Goal: Task Accomplishment & Management: Manage account settings

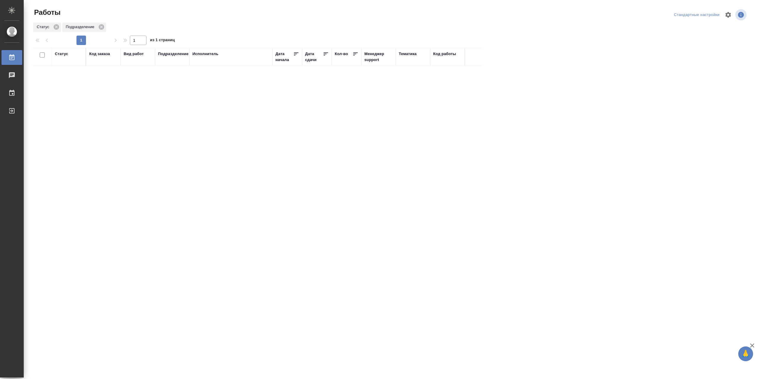
click at [65, 54] on div "Статус" at bounding box center [61, 54] width 13 height 6
click at [68, 81] on div "Подбор Готов к работе" at bounding box center [63, 69] width 17 height 23
click at [106, 121] on div "В работе" at bounding box center [133, 115] width 89 height 11
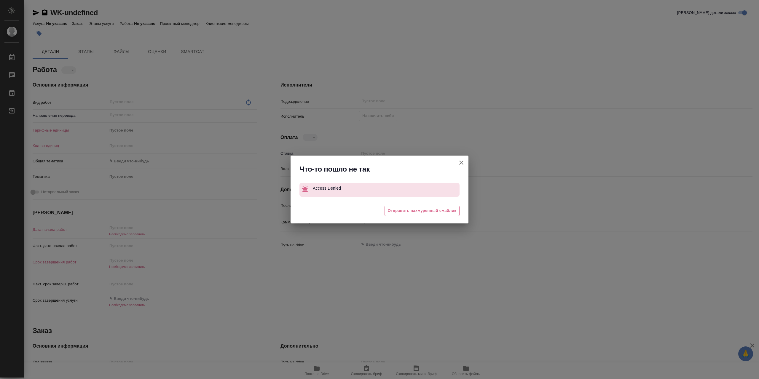
type textarea "x"
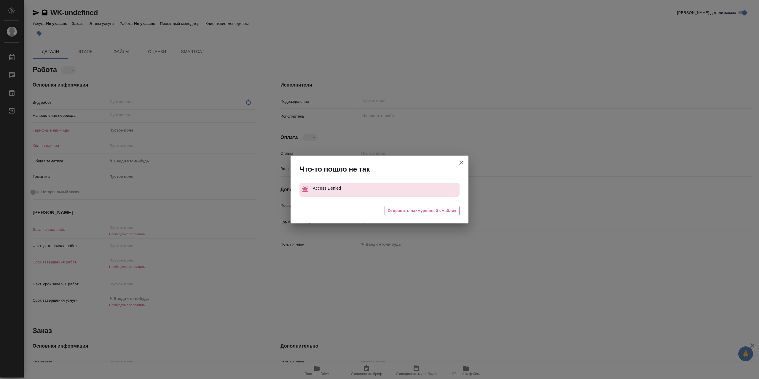
click at [463, 166] on icon "button" at bounding box center [461, 162] width 7 height 7
type textarea "x"
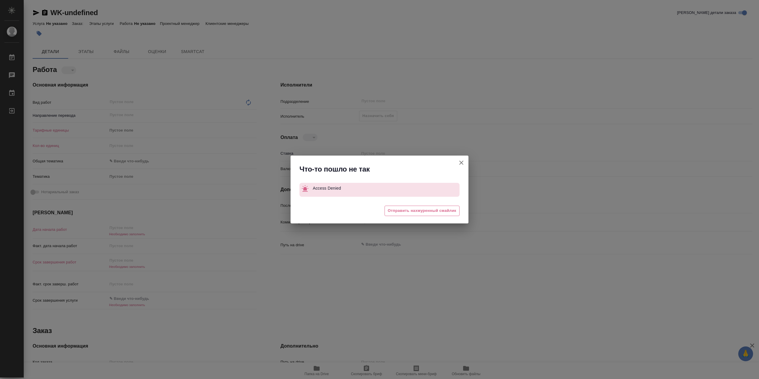
type textarea "x"
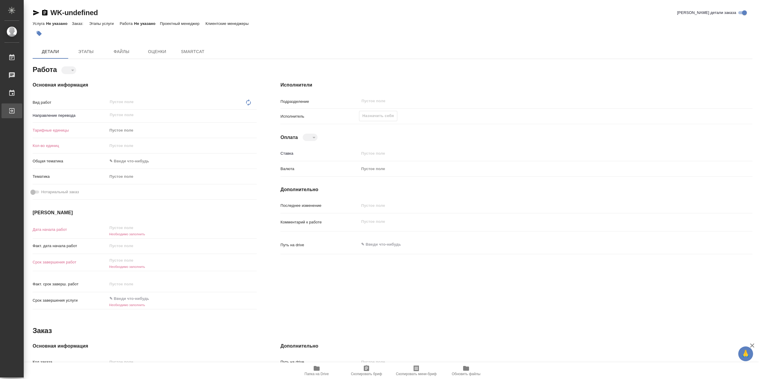
type textarea "x"
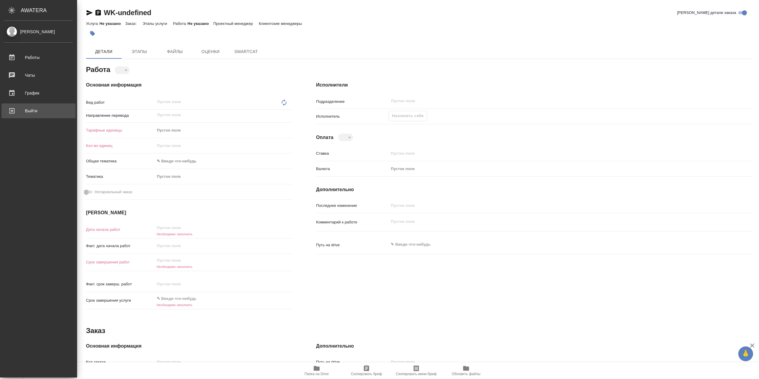
type textarea "x"
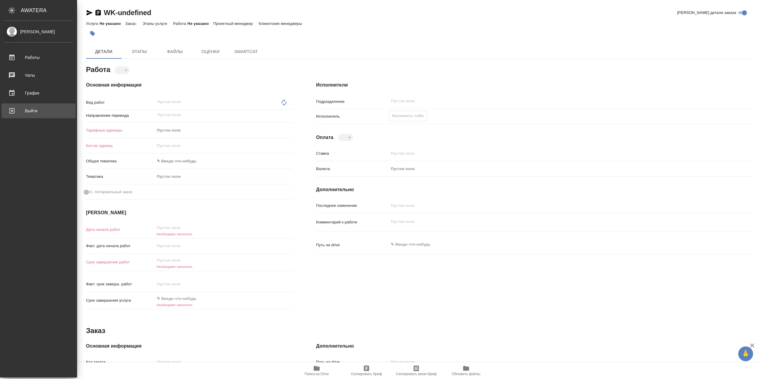
click at [31, 107] on div "Выйти" at bounding box center [38, 110] width 68 height 9
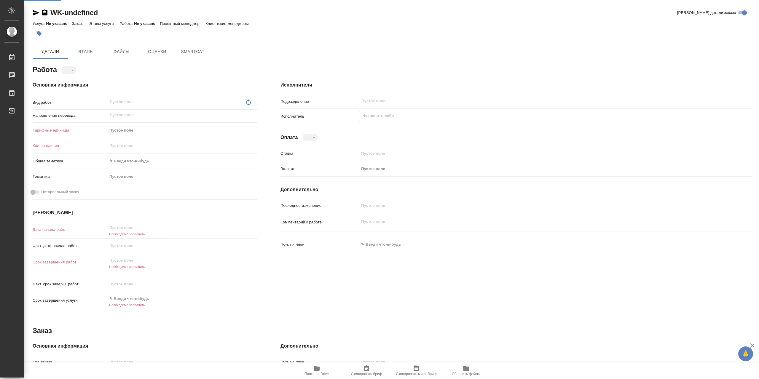
type textarea "x"
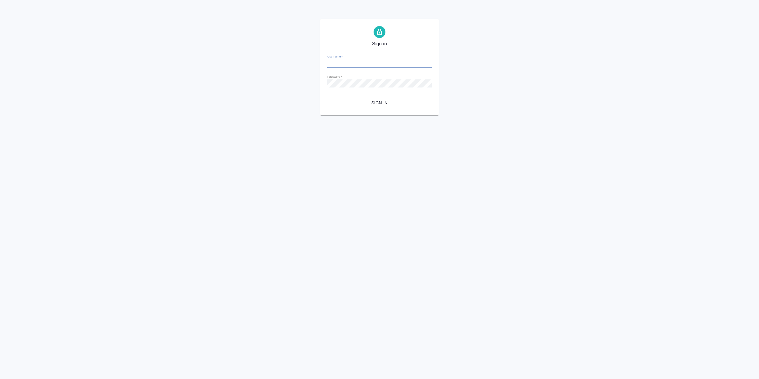
type input "r.sarkhatov@awatera.com"
click at [386, 107] on span "Sign in" at bounding box center [379, 102] width 95 height 7
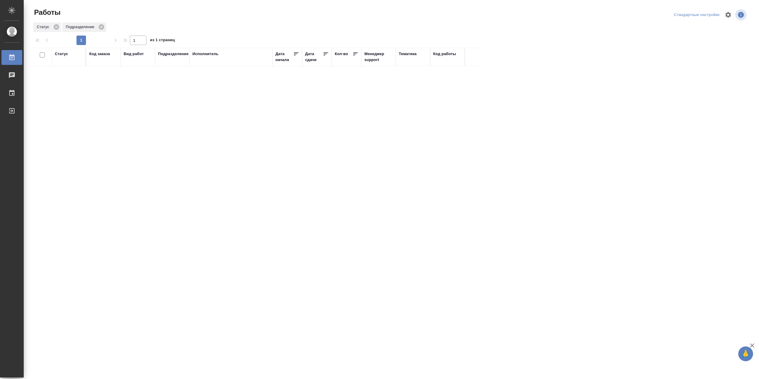
click at [61, 55] on div "Статус" at bounding box center [61, 54] width 13 height 6
click at [71, 81] on div "Подбор Готов к работе" at bounding box center [63, 69] width 17 height 23
click at [104, 121] on div "В работе" at bounding box center [133, 115] width 89 height 11
click at [214, 105] on div "[PERSON_NAME]" at bounding box center [231, 102] width 77 height 6
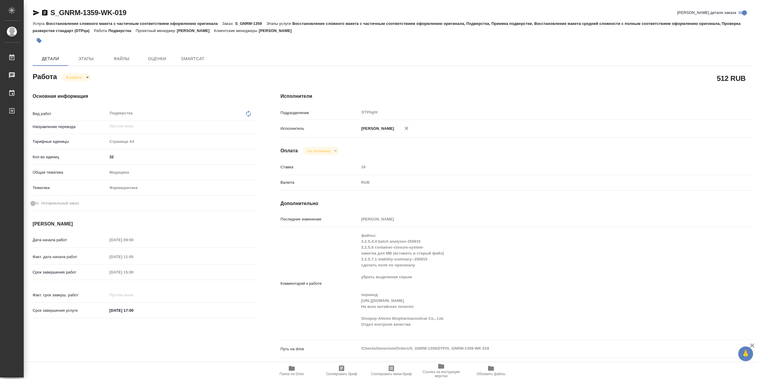
type textarea "x"
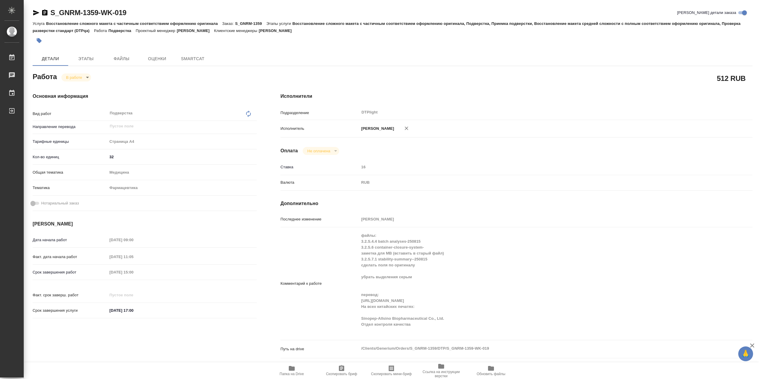
type textarea "x"
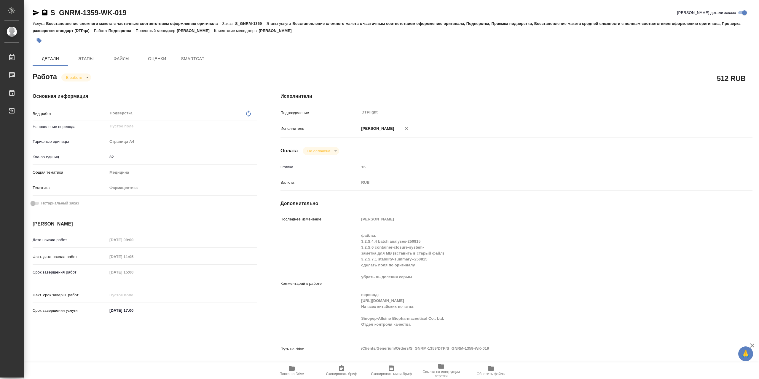
type textarea "x"
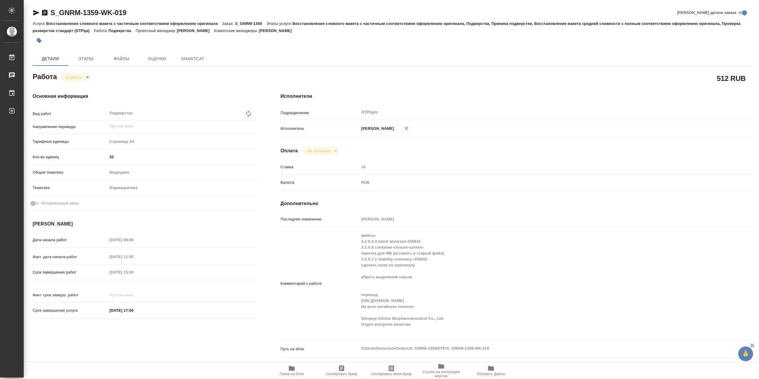
type textarea "x"
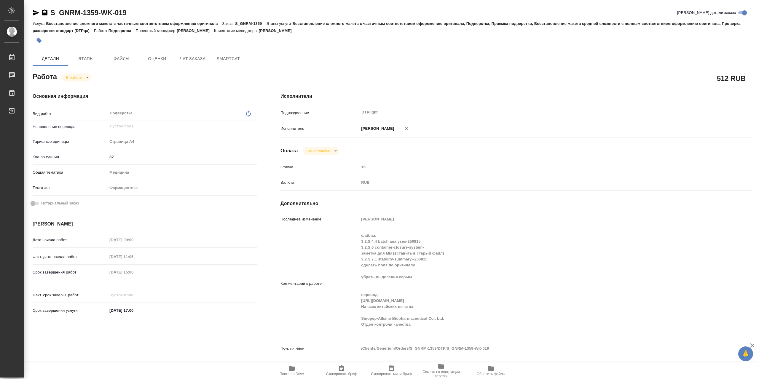
type textarea "x"
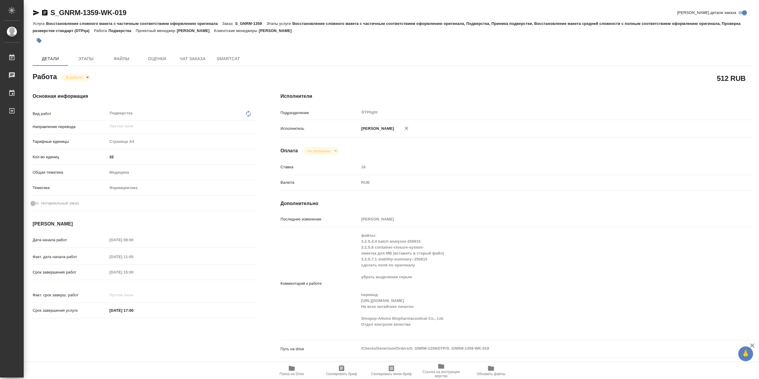
type textarea "x"
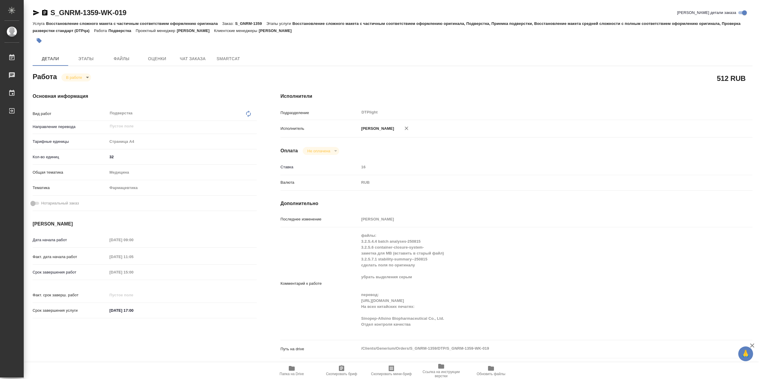
click at [298, 368] on span "Папка на Drive" at bounding box center [292, 370] width 43 height 11
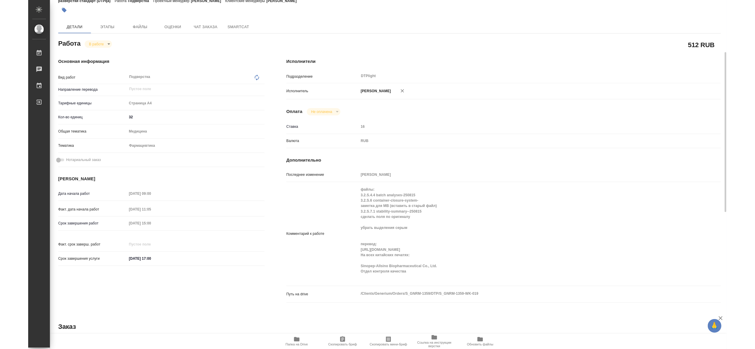
scroll to position [59, 0]
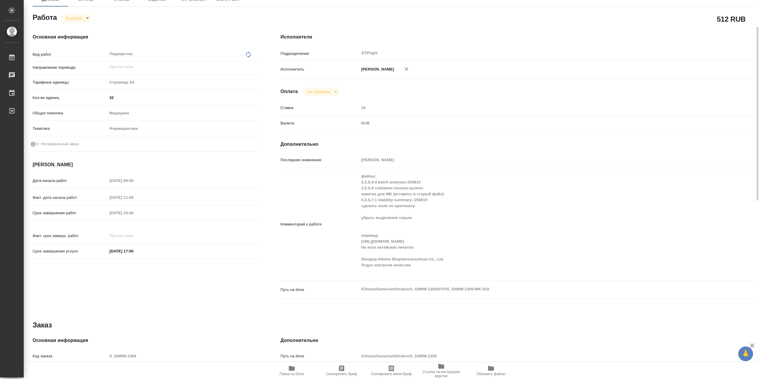
click at [357, 265] on div "Комментарий к работе файлы: 3.2.S.4.4 batch analyses-250815 3.2.S.6 container-c…" at bounding box center [517, 225] width 472 height 108
click at [350, 263] on div "Комментарий к работе файлы: 3.2.S.4.4 batch analyses-250815 3.2.S.6 container-c…" at bounding box center [517, 225] width 472 height 108
type textarea "x"
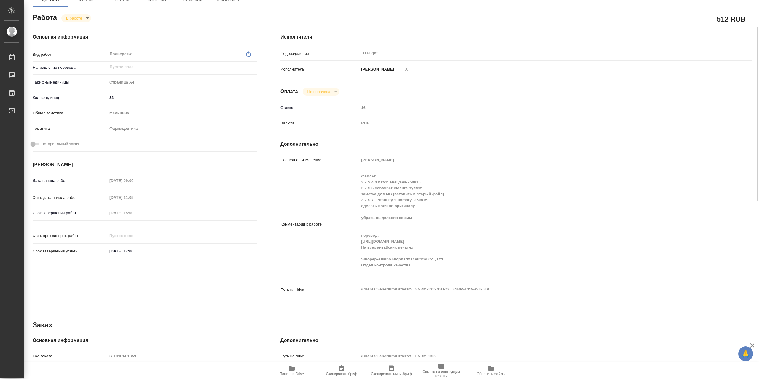
type textarea "x"
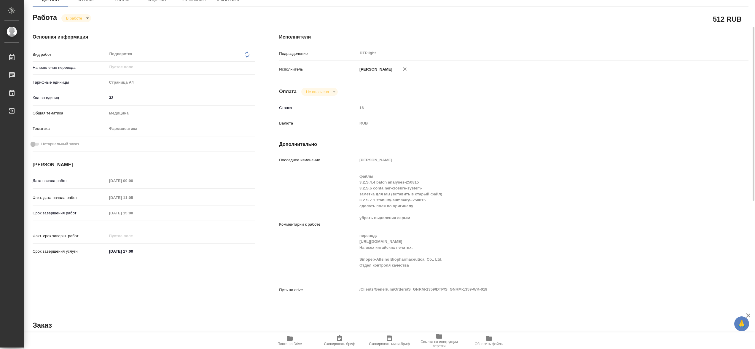
type textarea "x"
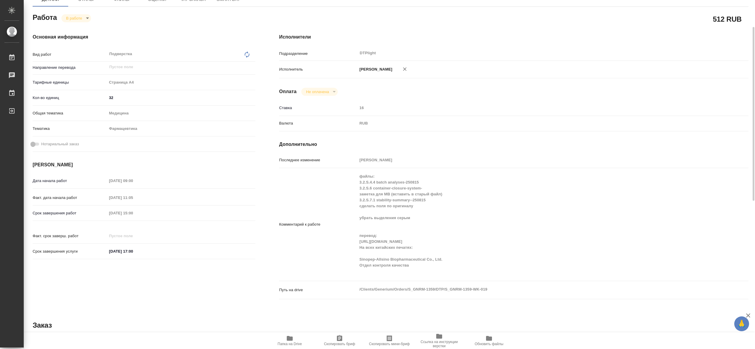
scroll to position [0, 0]
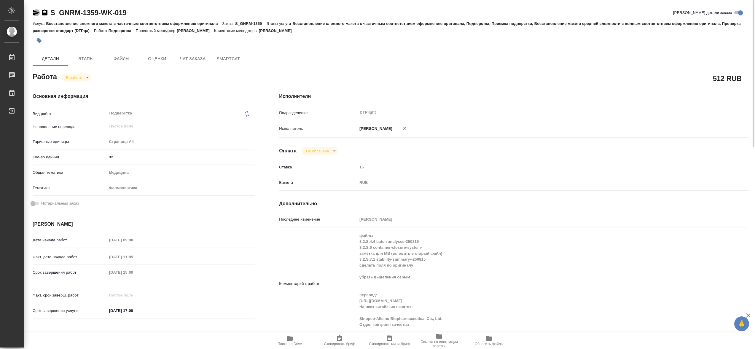
drag, startPoint x: 36, startPoint y: 14, endPoint x: 304, endPoint y: 4, distance: 268.3
click at [36, 14] on icon "button" at bounding box center [36, 12] width 6 height 5
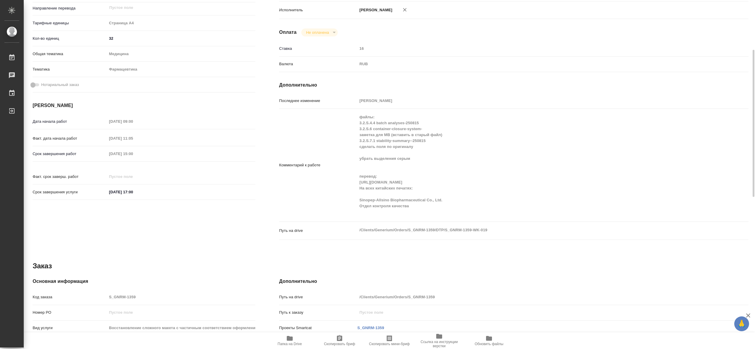
click at [354, 139] on div "Комментарий к работе файлы: 3.2.S.4.4 batch analyses-250815 3.2.S.6 container-c…" at bounding box center [514, 165] width 470 height 108
type textarea "x"
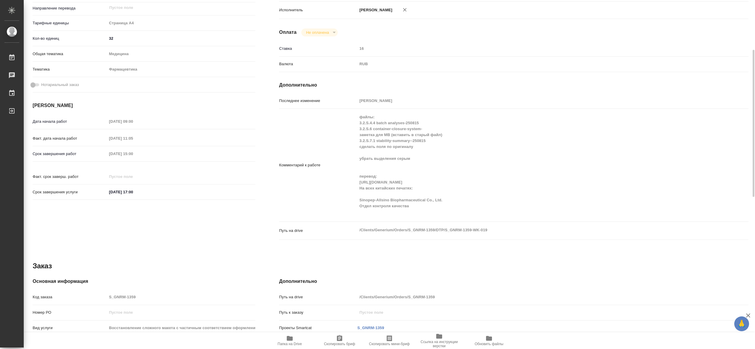
type textarea "x"
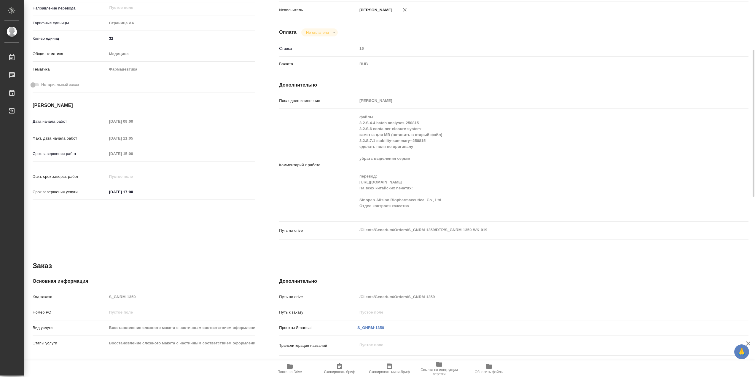
type textarea "x"
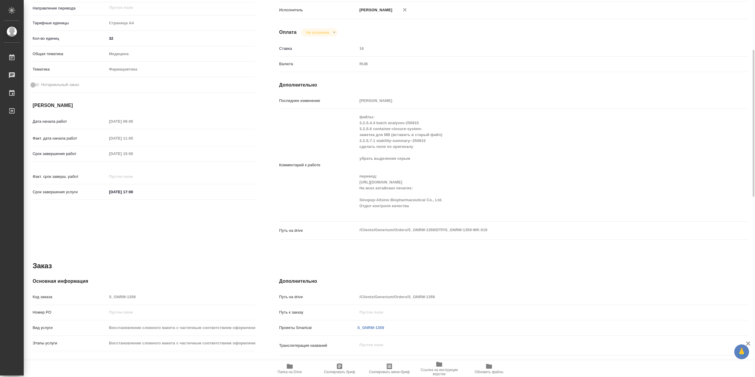
type textarea "x"
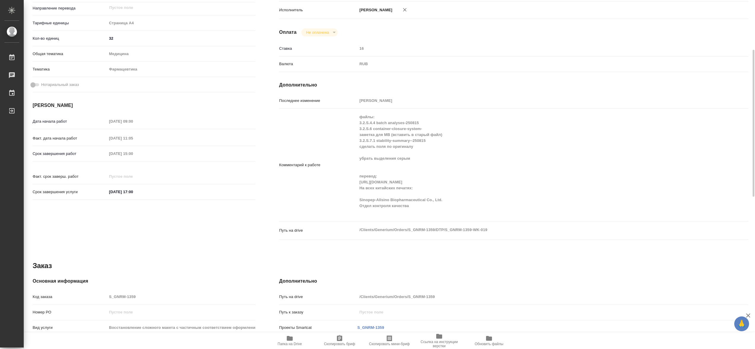
type textarea "x"
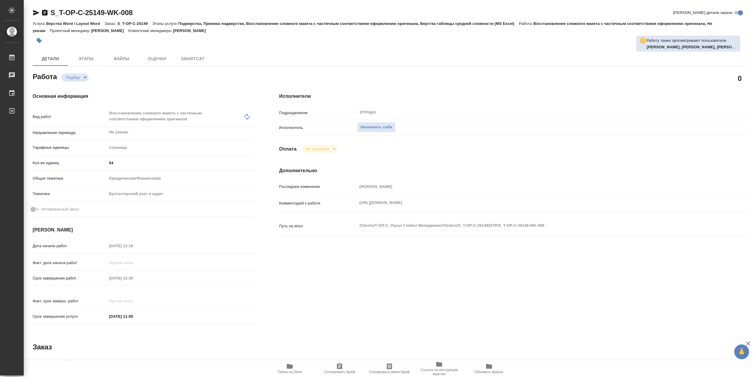
type textarea "x"
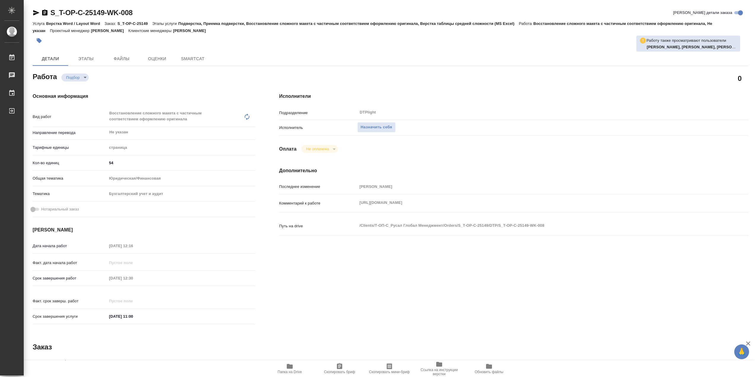
type textarea "x"
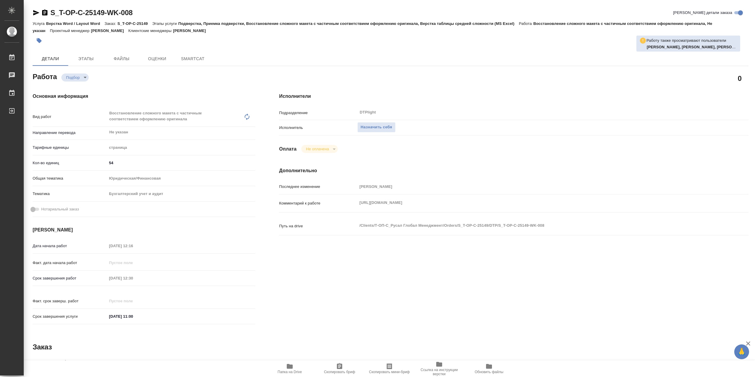
type textarea "x"
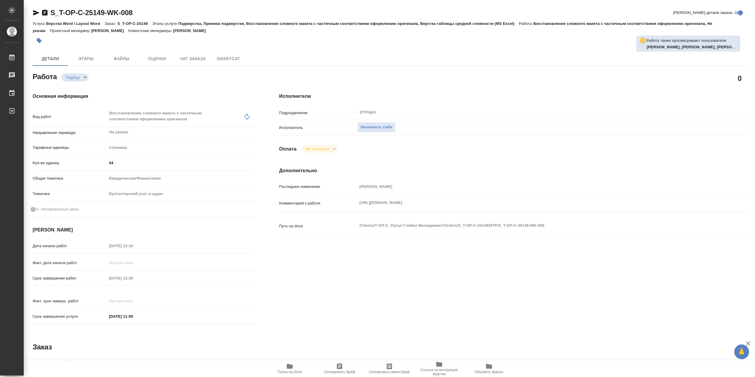
type textarea "x"
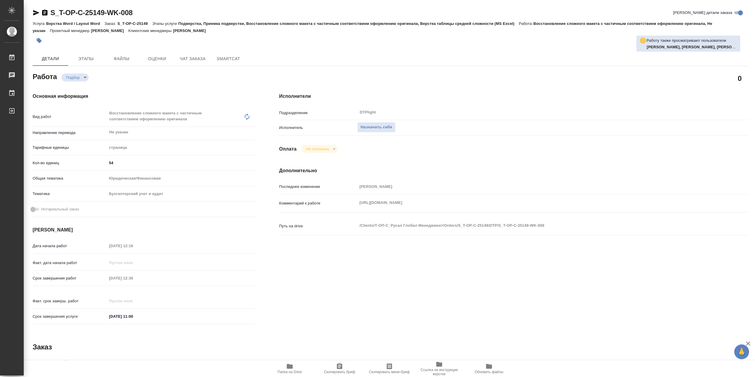
type textarea "x"
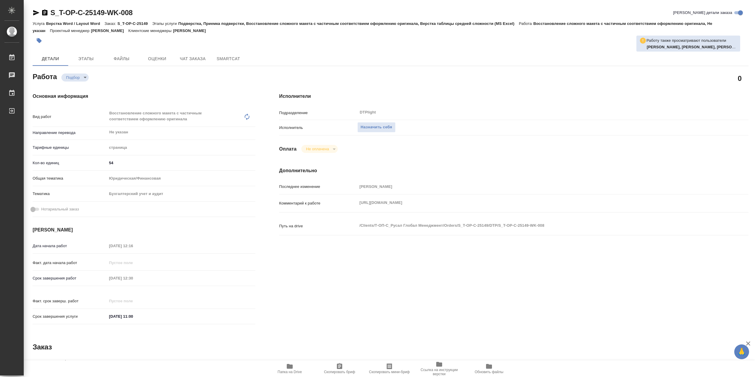
click at [298, 369] on span "Папка на Drive" at bounding box center [289, 368] width 43 height 11
type textarea "x"
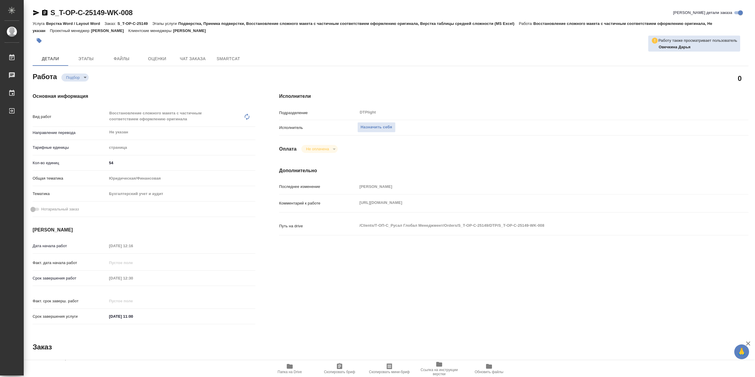
type textarea "x"
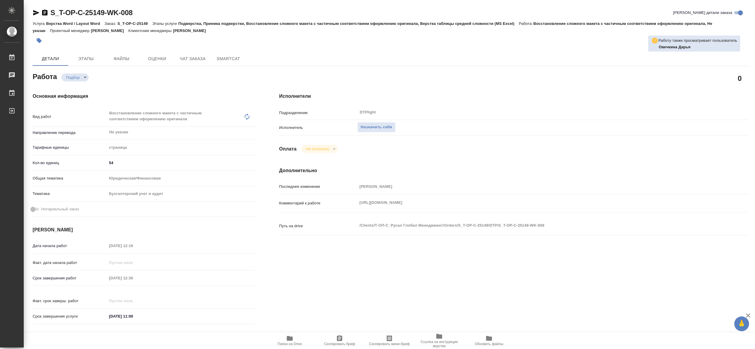
type textarea "x"
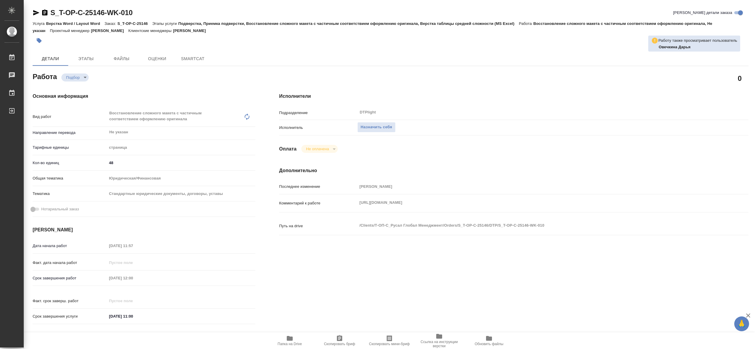
type textarea "x"
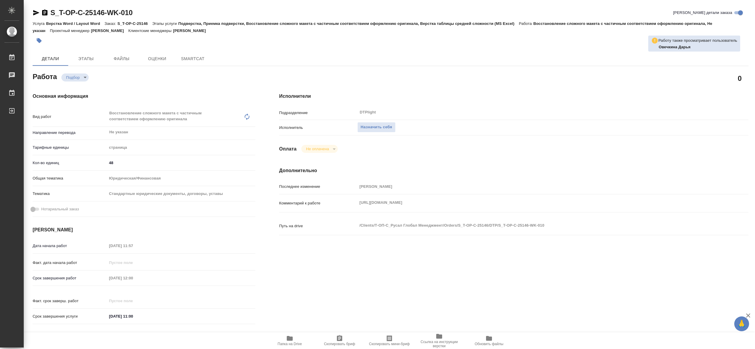
type textarea "x"
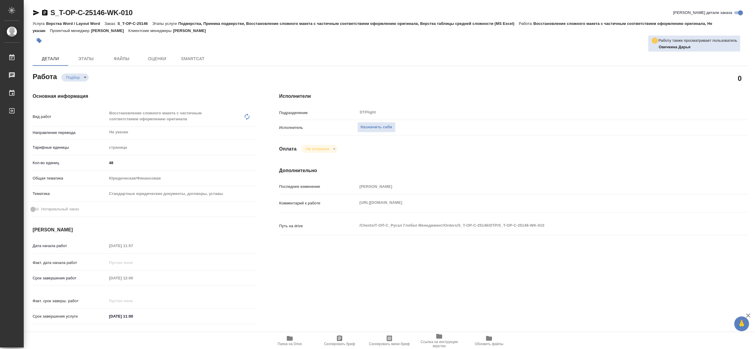
type textarea "x"
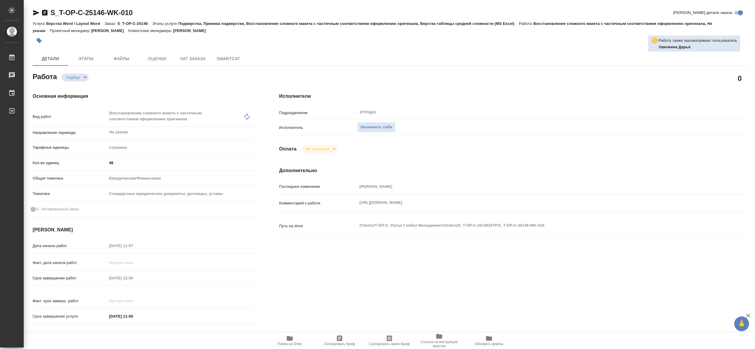
type textarea "x"
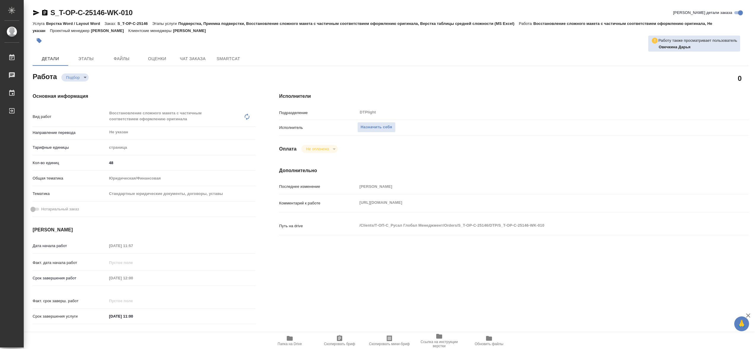
type textarea "x"
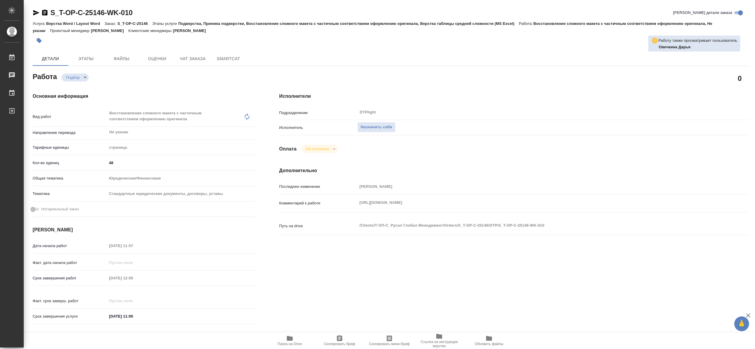
click at [297, 342] on span "Папка на Drive" at bounding box center [289, 340] width 43 height 11
type textarea "x"
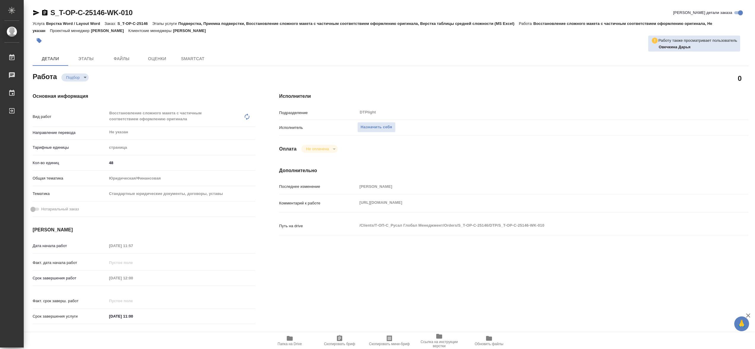
type textarea "x"
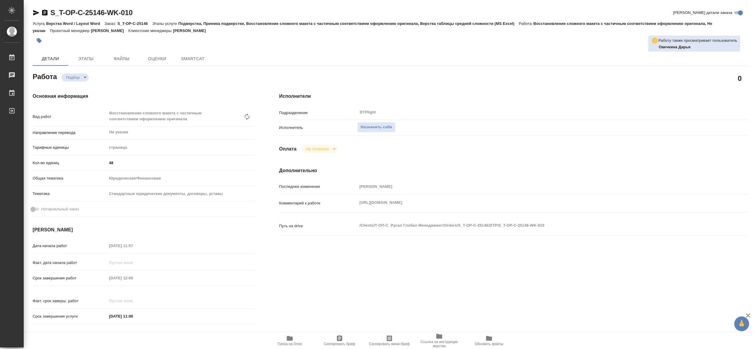
type textarea "x"
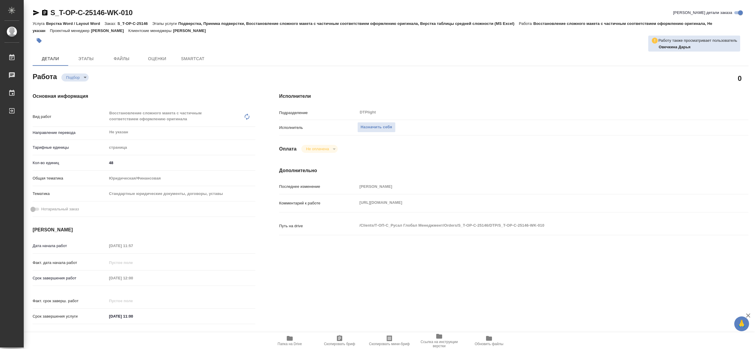
type textarea "x"
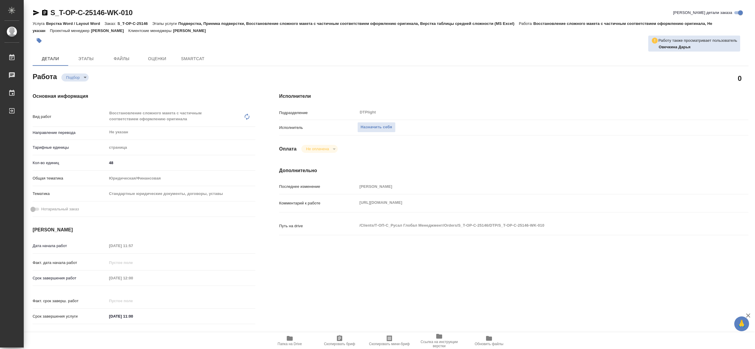
type textarea "x"
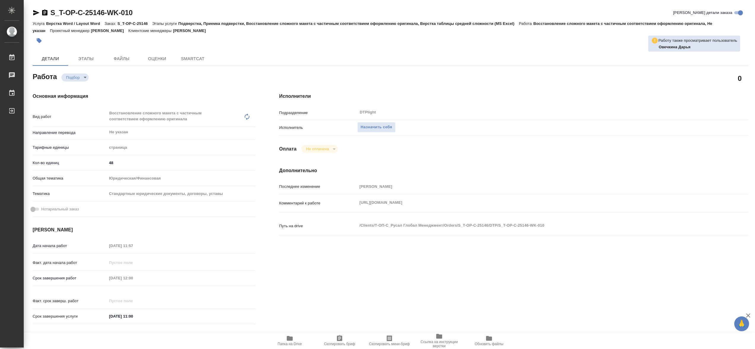
type textarea "x"
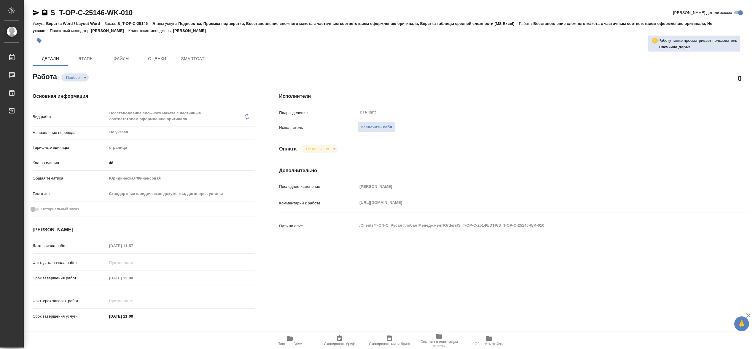
type textarea "x"
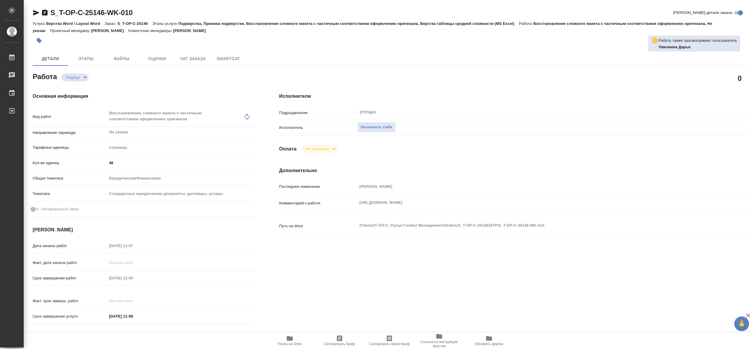
type textarea "x"
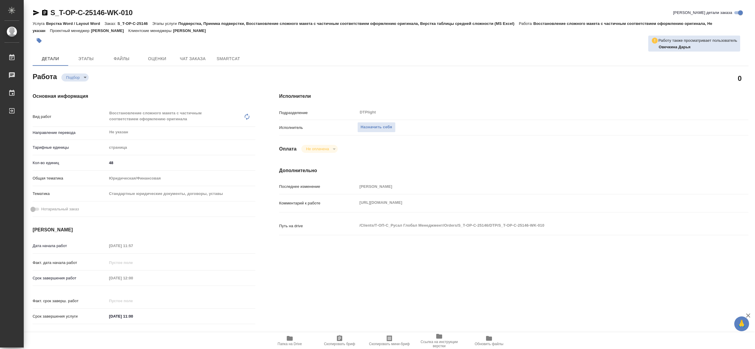
type textarea "x"
click at [392, 131] on span "Назначить себя" at bounding box center [376, 127] width 31 height 7
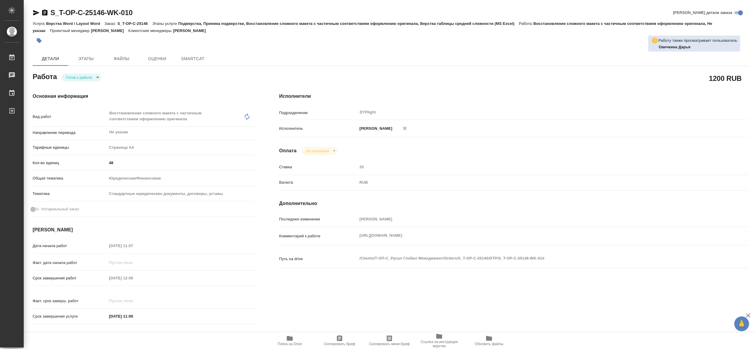
type textarea "x"
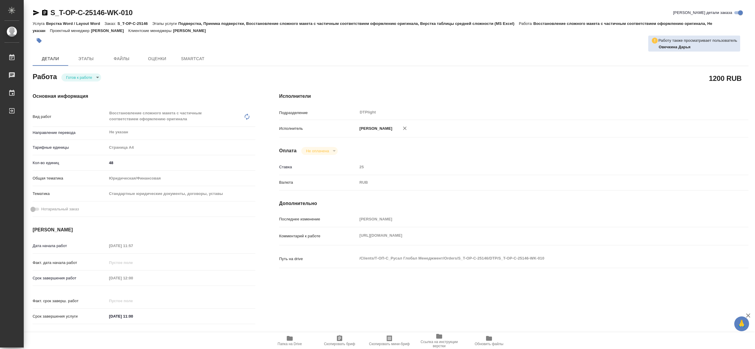
type textarea "x"
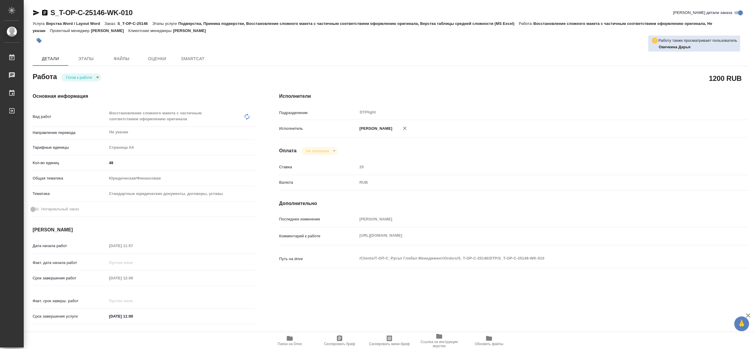
type textarea "x"
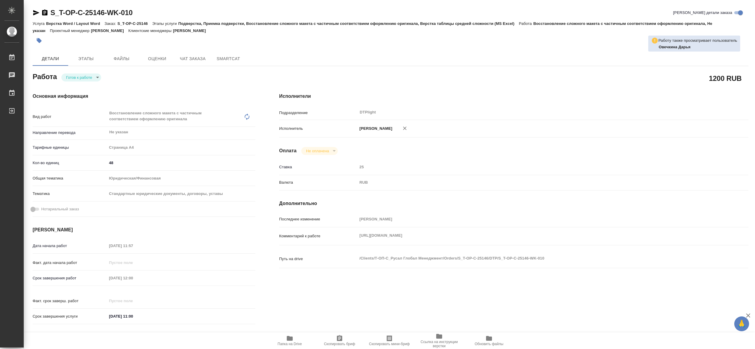
click at [84, 75] on body "🙏 .cls-1 fill:#fff; AWATERA Сархатов Руслан Работы Чаты График Выйти S_T-OP-C-2…" at bounding box center [377, 174] width 755 height 349
type textarea "x"
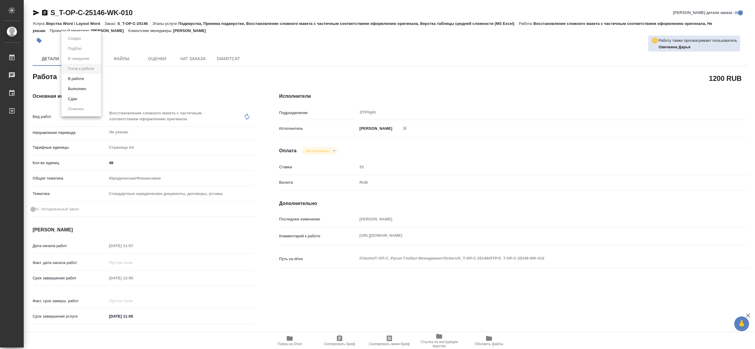
type textarea "x"
click at [95, 81] on li "В работе" at bounding box center [81, 79] width 40 height 10
type textarea "x"
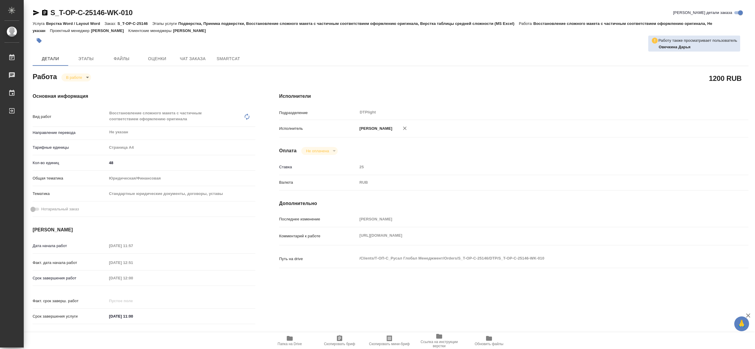
type textarea "x"
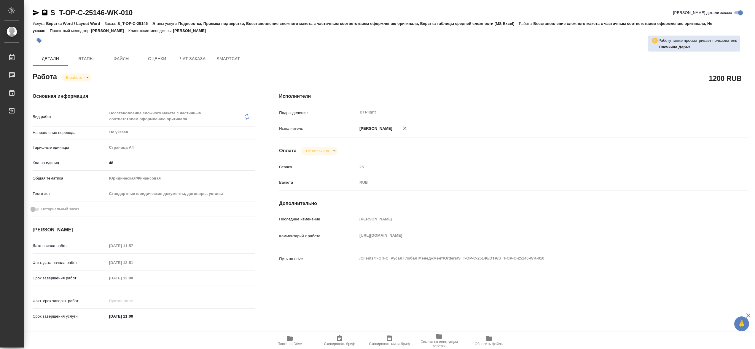
type textarea "x"
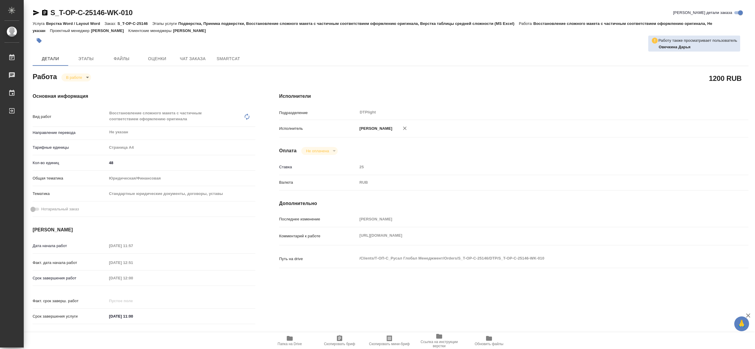
type textarea "x"
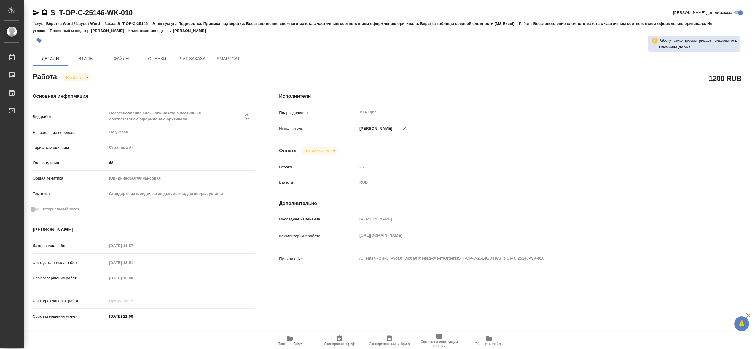
type textarea "x"
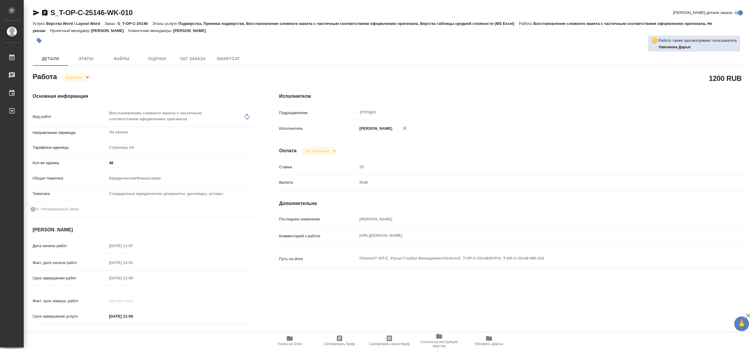
type textarea "x"
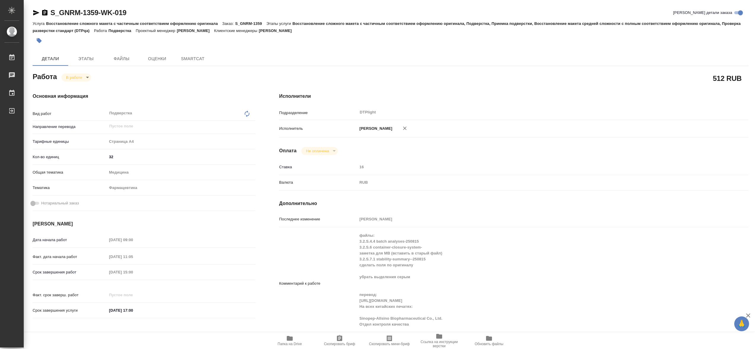
type textarea "x"
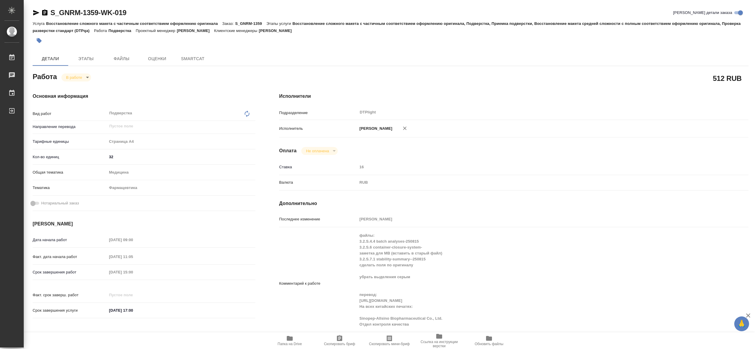
type textarea "x"
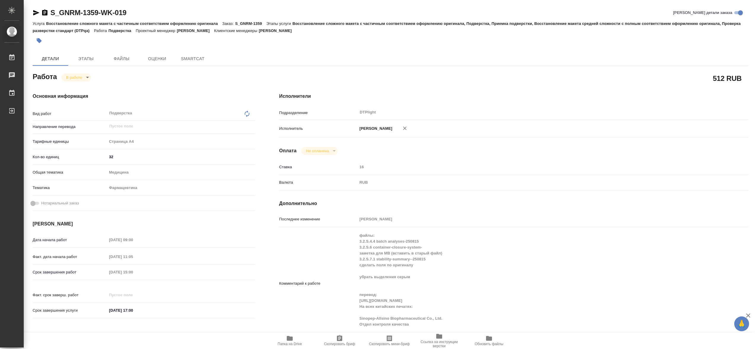
type textarea "x"
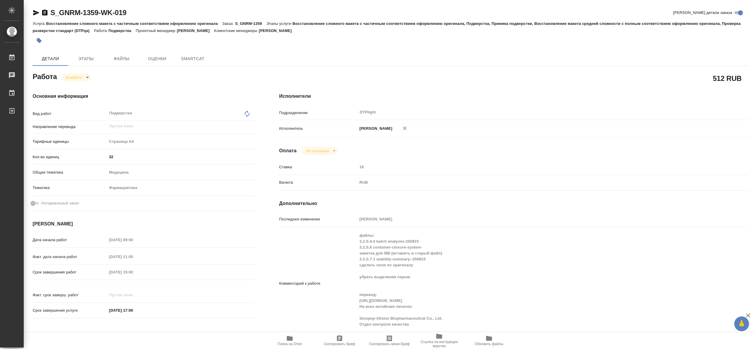
type textarea "x"
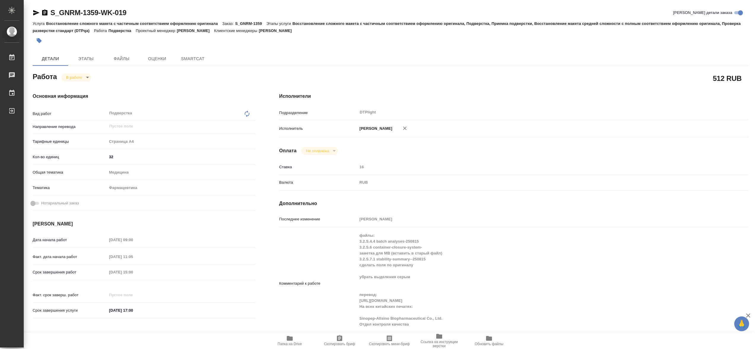
type textarea "x"
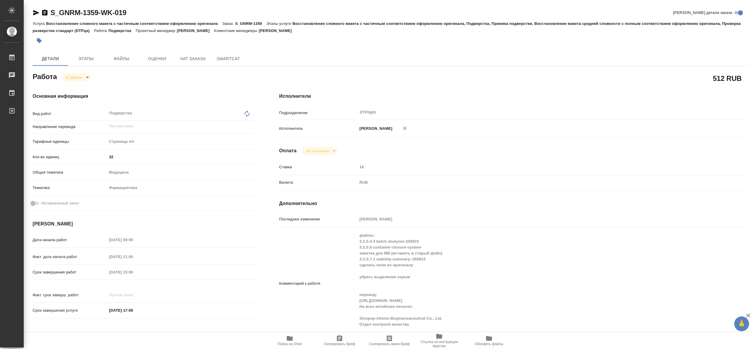
type textarea "x"
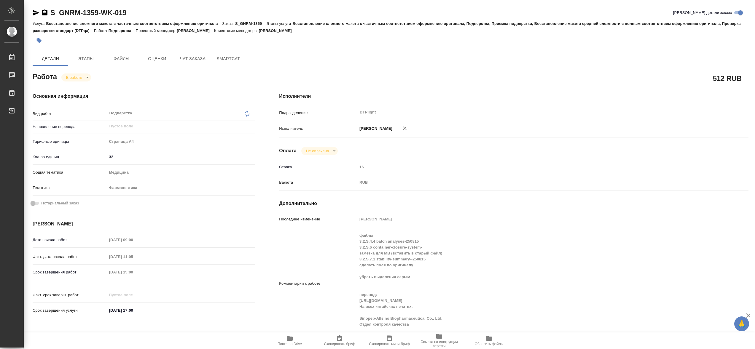
type textarea "x"
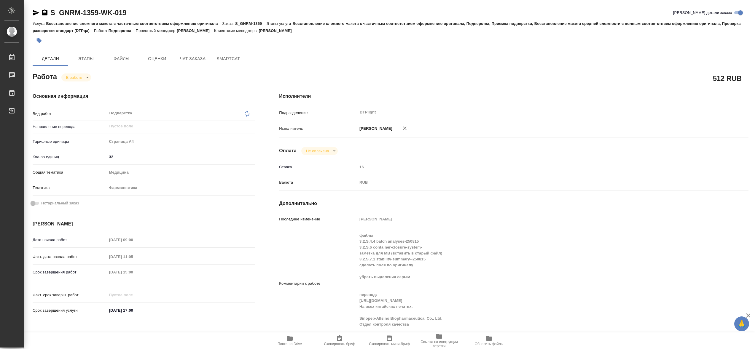
click at [289, 343] on span "Папка на Drive" at bounding box center [290, 344] width 24 height 4
drag, startPoint x: 73, startPoint y: 77, endPoint x: 85, endPoint y: 84, distance: 13.5
click at [73, 77] on body "🙏 .cls-1 fill:#fff; AWATERA Сархатов [PERSON_NAME] Работы 0 Чаты График Выйти S…" at bounding box center [377, 174] width 755 height 349
click at [87, 90] on button "Выполнен" at bounding box center [77, 89] width 22 height 7
type textarea "x"
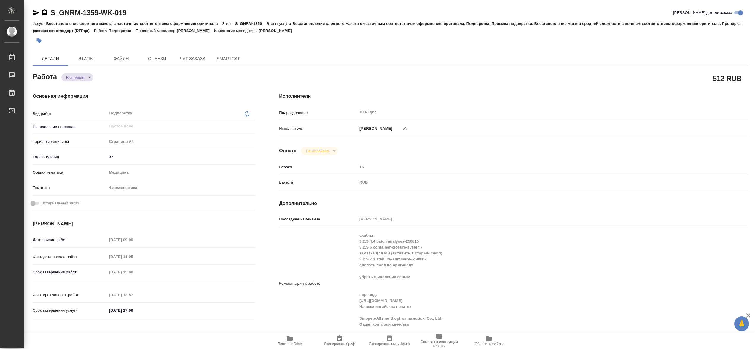
type textarea "x"
